Goal: Information Seeking & Learning: Compare options

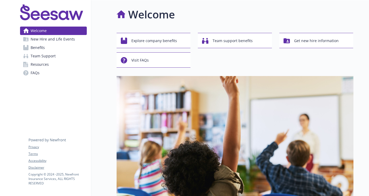
click at [53, 46] on link "Benefits" at bounding box center [53, 47] width 67 height 8
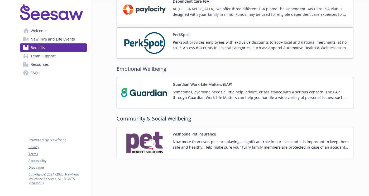
scroll to position [635, 0]
click at [152, 131] on img at bounding box center [144, 142] width 47 height 22
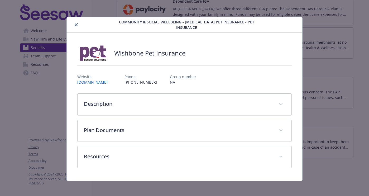
scroll to position [2, 0]
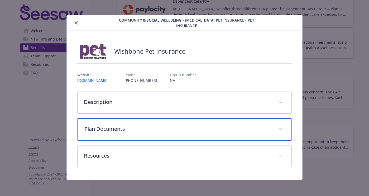
click at [121, 128] on p "Plan Documents" at bounding box center [177, 129] width 187 height 8
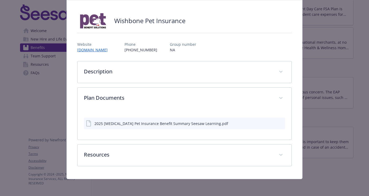
click at [128, 124] on div "2025 [MEDICAL_DATA] Pet Insurance Benefit Summary Seesaw Learning.pdf" at bounding box center [161, 124] width 134 height 6
click at [279, 120] on div "2025 [MEDICAL_DATA] Pet Insurance Benefit Summary Seesaw Learning.pdf" at bounding box center [184, 124] width 201 height 12
click at [279, 121] on button "preview file" at bounding box center [280, 123] width 6 height 5
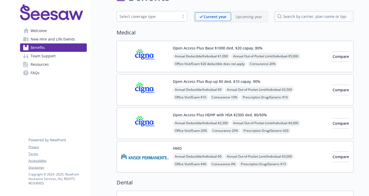
scroll to position [14, 0]
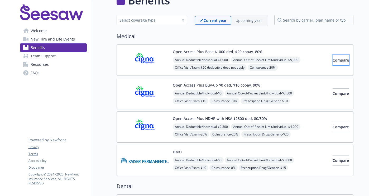
click at [332, 62] on span "Compare" at bounding box center [340, 60] width 16 height 5
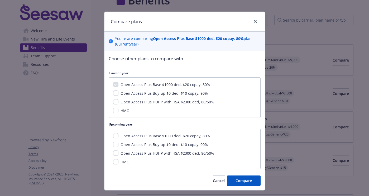
scroll to position [2, 0]
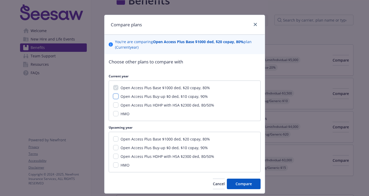
click at [113, 96] on input "Open Access Plus Buy-up $0 ded, $10 copay, 90%" at bounding box center [115, 96] width 5 height 5
checkbox input "true"
click at [254, 23] on icon "close" at bounding box center [254, 24] width 3 height 3
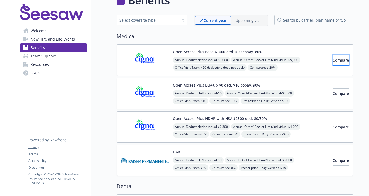
click at [333, 63] on button "Compare" at bounding box center [340, 60] width 16 height 11
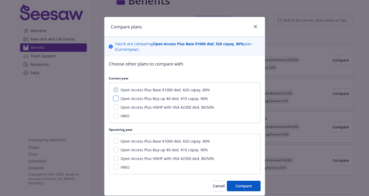
click at [115, 97] on input "Open Access Plus Buy-up $0 ded, $10 copay, 90%" at bounding box center [115, 98] width 5 height 5
checkbox input "true"
click at [114, 107] on input "Open Access Plus HDHP with HSA $2300 ded, 80/50%" at bounding box center [115, 107] width 5 height 5
checkbox input "true"
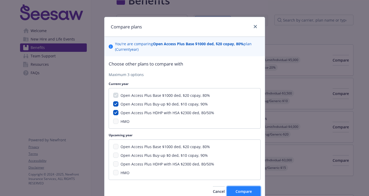
click at [238, 190] on span "Compare" at bounding box center [243, 191] width 16 height 5
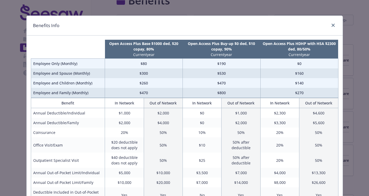
scroll to position [0, 0]
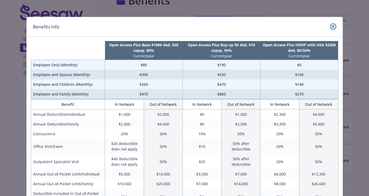
click at [331, 27] on icon "close" at bounding box center [332, 26] width 3 height 3
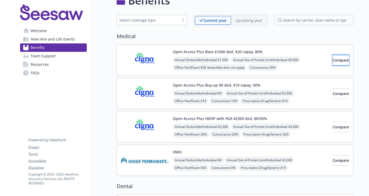
click at [332, 59] on span "Compare" at bounding box center [340, 60] width 16 height 5
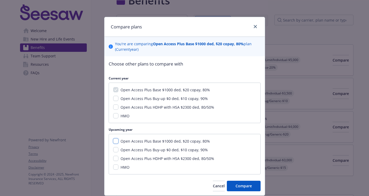
click at [115, 144] on input "Open Access Plus Base $1000 ded, $20 copay, 80%" at bounding box center [115, 141] width 5 height 5
checkbox input "true"
click at [114, 151] on input "Open Access Plus Buy-up $0 ded, $10 copay, 90%" at bounding box center [115, 149] width 5 height 5
checkbox input "true"
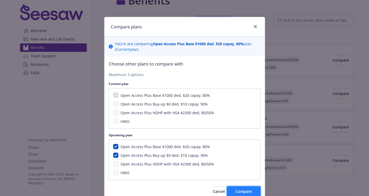
click at [232, 189] on button "Compare" at bounding box center [244, 192] width 34 height 11
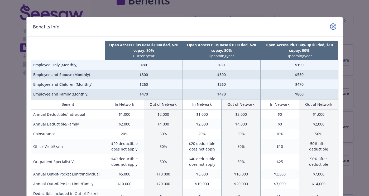
click at [331, 27] on icon "close" at bounding box center [332, 26] width 3 height 3
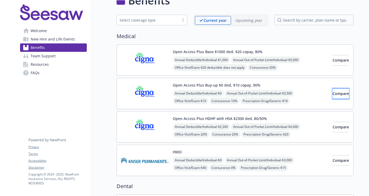
click at [335, 96] on button "Compare" at bounding box center [340, 94] width 16 height 11
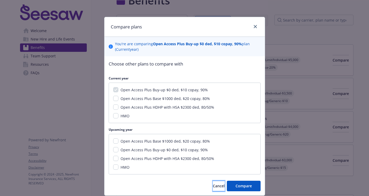
click at [213, 187] on span "Cancel" at bounding box center [219, 186] width 12 height 5
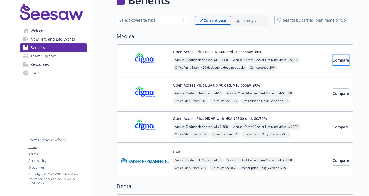
click at [335, 61] on span "Compare" at bounding box center [340, 60] width 16 height 5
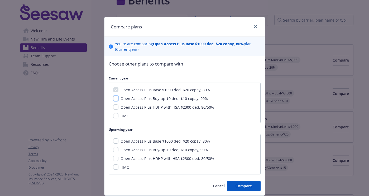
click at [113, 98] on input "Open Access Plus Buy-up $0 ded, $10 copay, 90%" at bounding box center [115, 98] width 5 height 5
checkbox input "true"
click at [113, 141] on input "Open Access Plus Base $1000 ded, $20 copay, 80%" at bounding box center [115, 141] width 5 height 5
checkbox input "true"
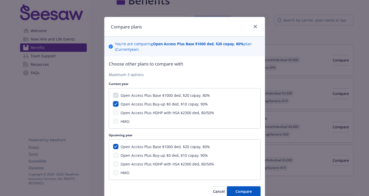
click at [114, 105] on input "Open Access Plus Buy-up $0 ded, $10 copay, 90%" at bounding box center [115, 103] width 5 height 5
checkbox input "false"
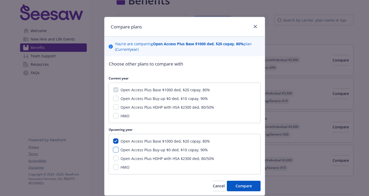
click at [114, 151] on input "Open Access Plus Buy-up $0 ded, $10 copay, 90%" at bounding box center [115, 149] width 5 height 5
checkbox input "true"
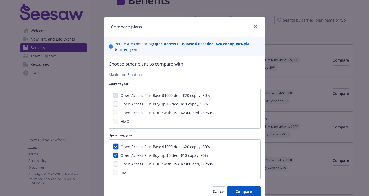
click at [115, 146] on input "Open Access Plus Base $1000 ded, $20 copay, 80%" at bounding box center [115, 146] width 5 height 5
checkbox input "false"
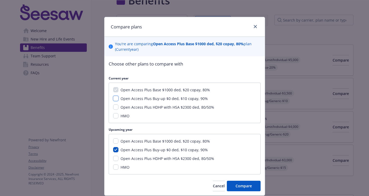
click at [115, 99] on input "Open Access Plus Buy-up $0 ded, $10 copay, 90%" at bounding box center [115, 98] width 5 height 5
checkbox input "true"
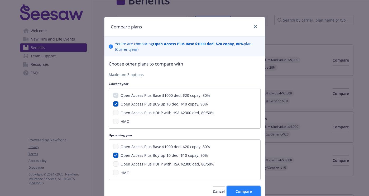
click at [241, 190] on span "Compare" at bounding box center [243, 191] width 16 height 5
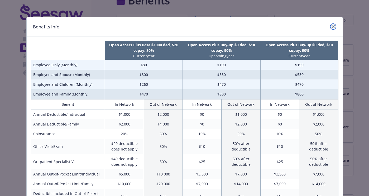
click at [331, 27] on icon "close" at bounding box center [332, 26] width 3 height 3
